Goal: Task Accomplishment & Management: Use online tool/utility

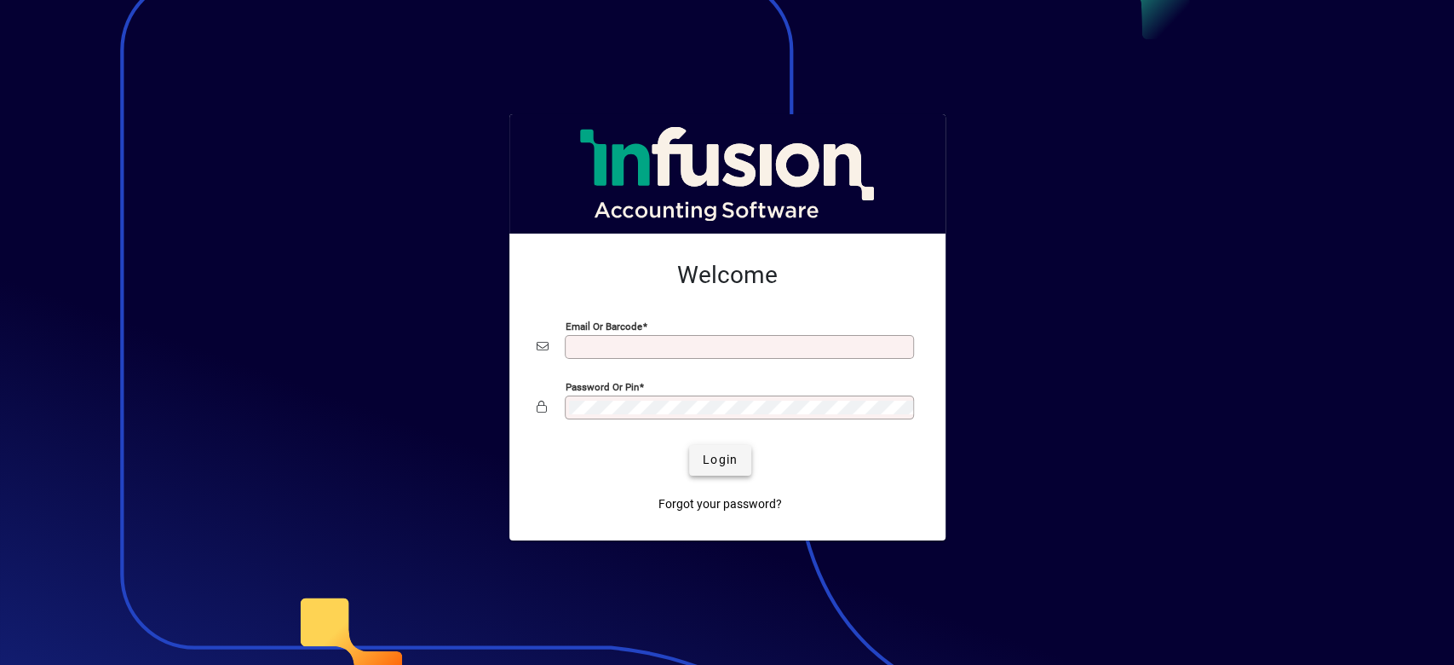
type input "**********"
click at [718, 467] on span "Login" at bounding box center [720, 460] width 35 height 18
